Goal: Task Accomplishment & Management: Manage account settings

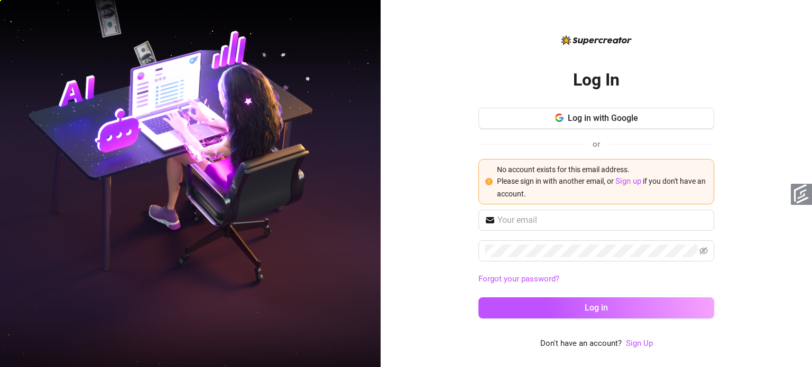
click at [634, 338] on link "Sign Up" at bounding box center [639, 344] width 27 height 13
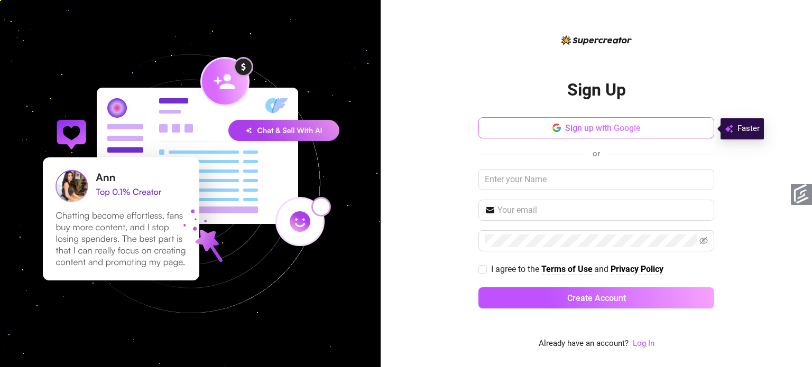
click at [618, 127] on span "Sign up with Google" at bounding box center [603, 128] width 76 height 10
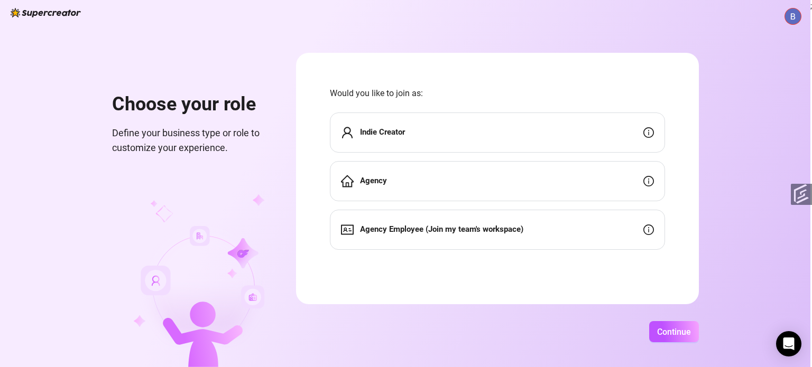
click at [432, 230] on strong "Agency Employee (Join my team's workspace)" at bounding box center [441, 230] width 163 height 10
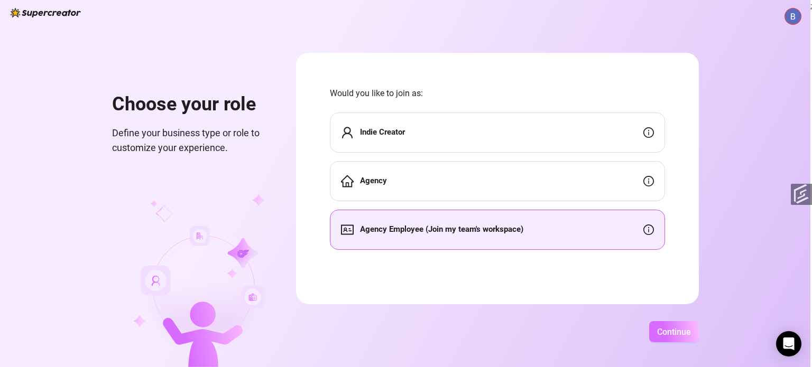
click at [672, 327] on span "Continue" at bounding box center [674, 332] width 34 height 10
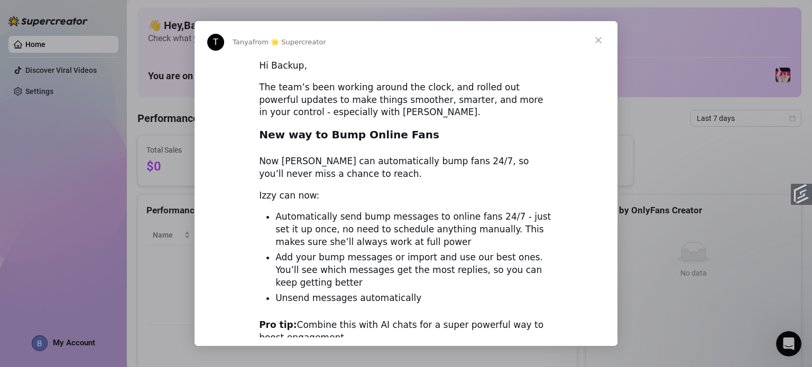
click at [666, 99] on div "Intercom messenger" at bounding box center [406, 183] width 812 height 367
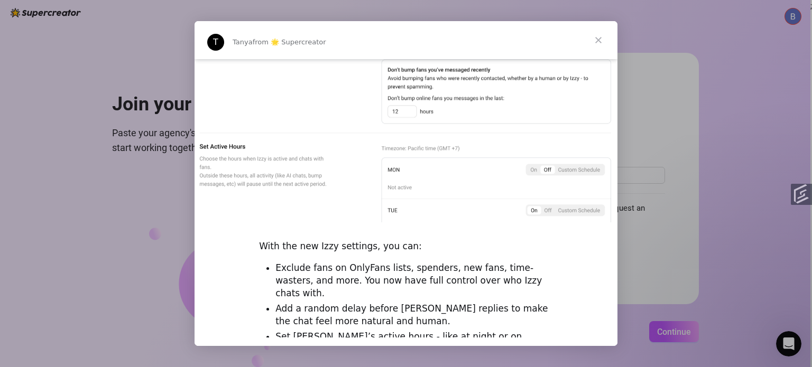
scroll to position [1474, 0]
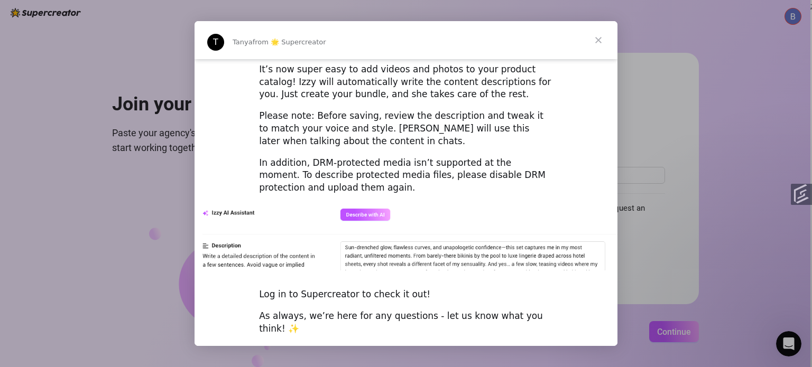
click at [597, 35] on span "Close" at bounding box center [598, 40] width 38 height 38
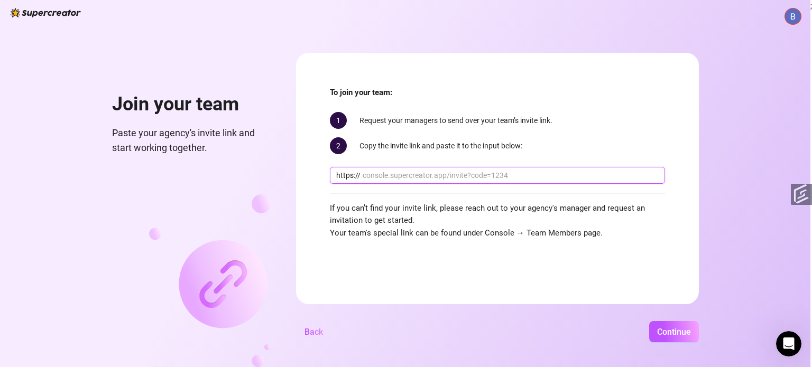
click at [466, 175] on input "text" at bounding box center [511, 176] width 296 height 12
paste input "console.supercreator.app/invite?code=OOlKJ4rLoUX2Zc4W8EZKnpILjM82&workspace=Bri…"
drag, startPoint x: 468, startPoint y: 172, endPoint x: 180, endPoint y: 170, distance: 288.0
click at [180, 170] on div "Join your team Paste your agency's invite link and start working together. To j…" at bounding box center [405, 183] width 810 height 367
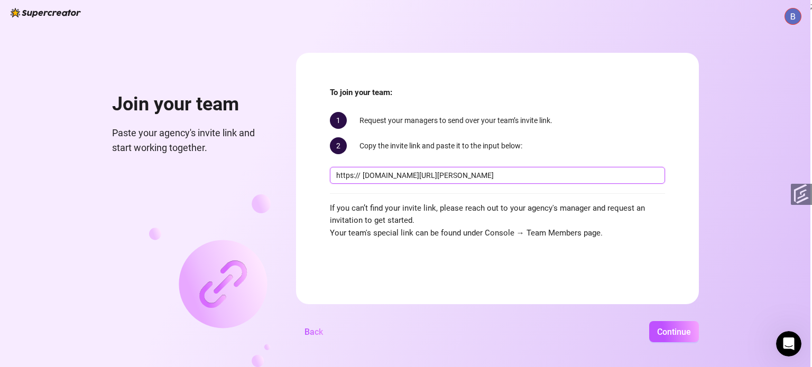
type input "console.supercreator.app/invite?code=OOlKJ4rLoUX2Zc4W8EZKnpILjM82&workspace=Bri…"
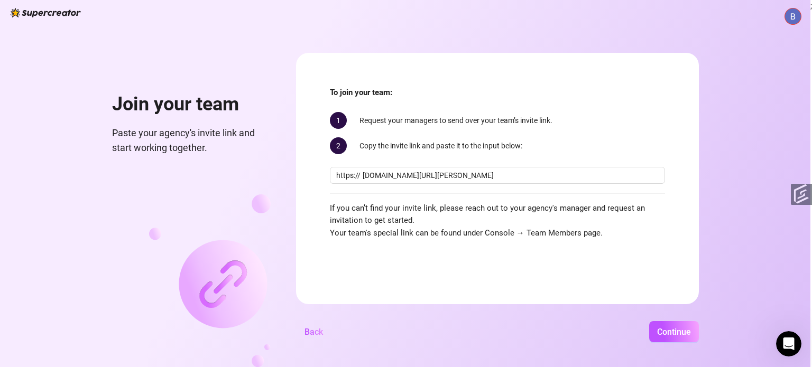
click at [458, 290] on form "To join your team: 1 Request your managers to send over your team’s invite link…" at bounding box center [497, 179] width 403 height 252
click at [679, 339] on button "Continue" at bounding box center [674, 331] width 50 height 21
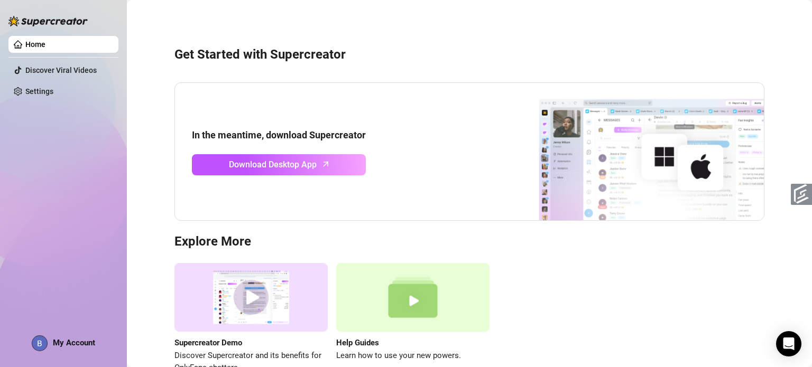
scroll to position [65, 0]
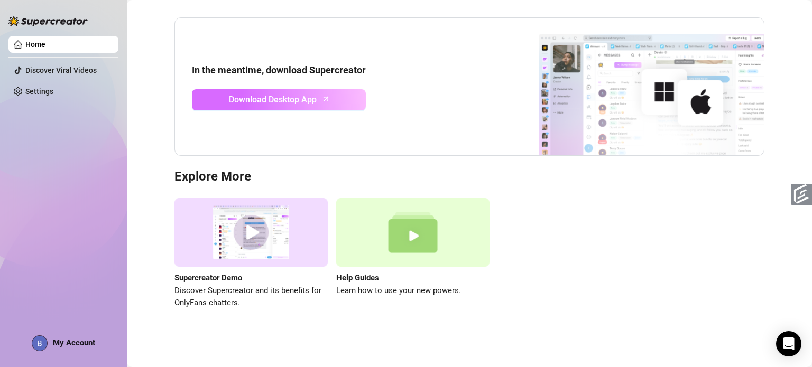
click at [312, 101] on span "Download Desktop App" at bounding box center [273, 99] width 88 height 13
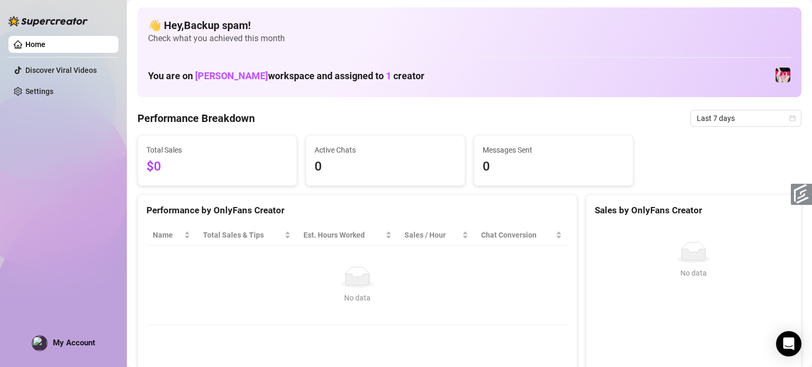
click at [775, 76] on img at bounding box center [782, 75] width 15 height 15
drag, startPoint x: 73, startPoint y: 331, endPoint x: 70, endPoint y: 345, distance: 13.7
click at [73, 332] on div "Home Discover Viral Videos Settings My Account" at bounding box center [63, 179] width 110 height 358
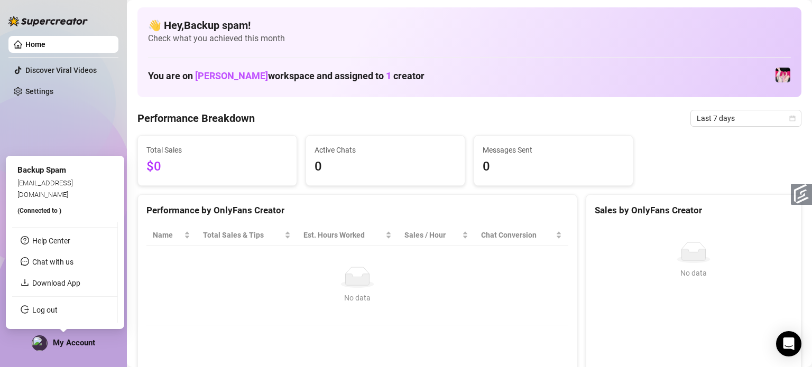
click at [67, 346] on span "My Account" at bounding box center [74, 343] width 42 height 10
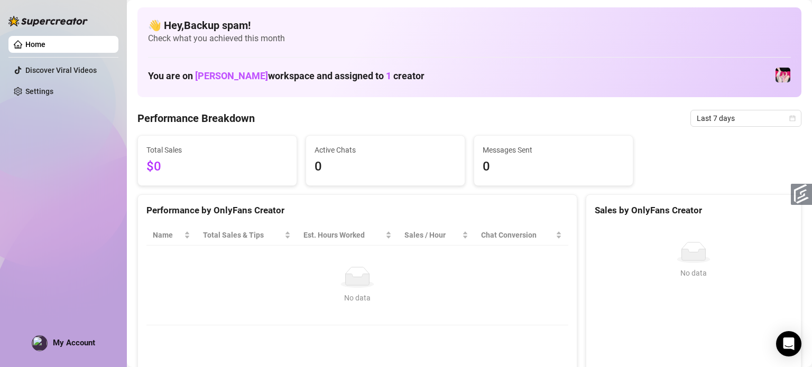
click at [51, 330] on div "Home Discover Viral Videos Settings My Account" at bounding box center [63, 179] width 110 height 358
click at [67, 340] on span "My Account" at bounding box center [74, 343] width 42 height 10
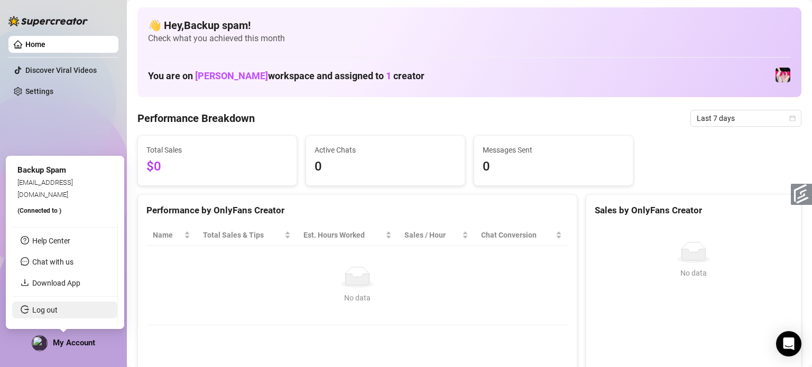
click at [58, 314] on link "Log out" at bounding box center [44, 310] width 25 height 8
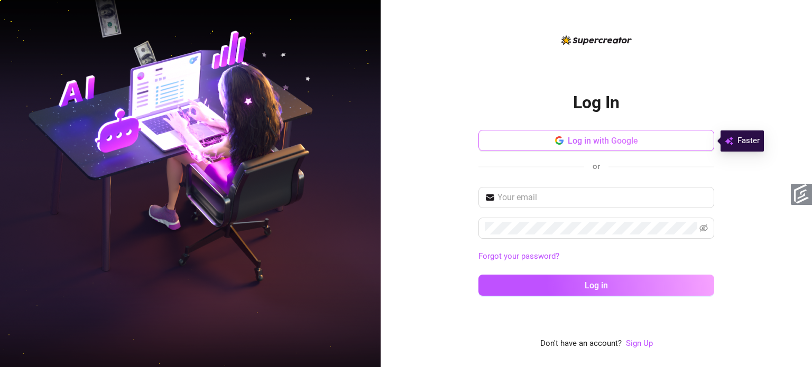
click at [604, 141] on span "Log in with Google" at bounding box center [603, 141] width 70 height 10
